Goal: Check status

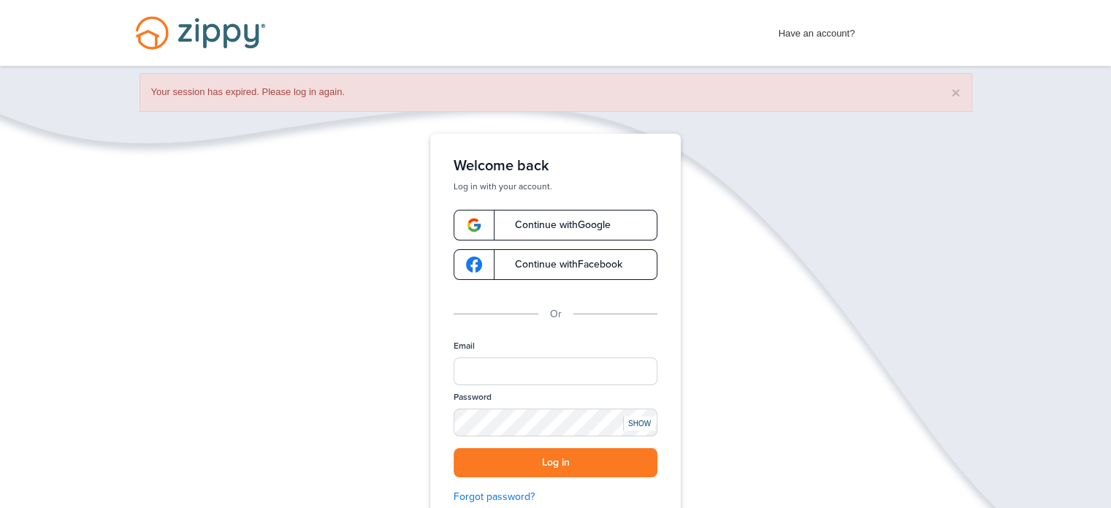
click at [563, 223] on span "Continue with Google" at bounding box center [555, 225] width 110 height 10
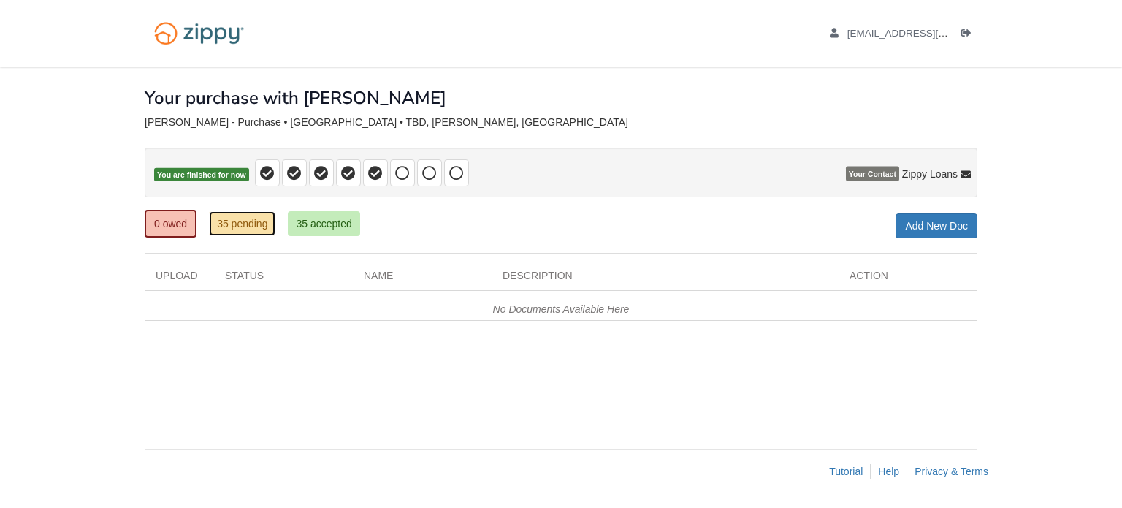
click at [244, 221] on link "35 pending" at bounding box center [242, 223] width 66 height 25
